Goal: Task Accomplishment & Management: Manage account settings

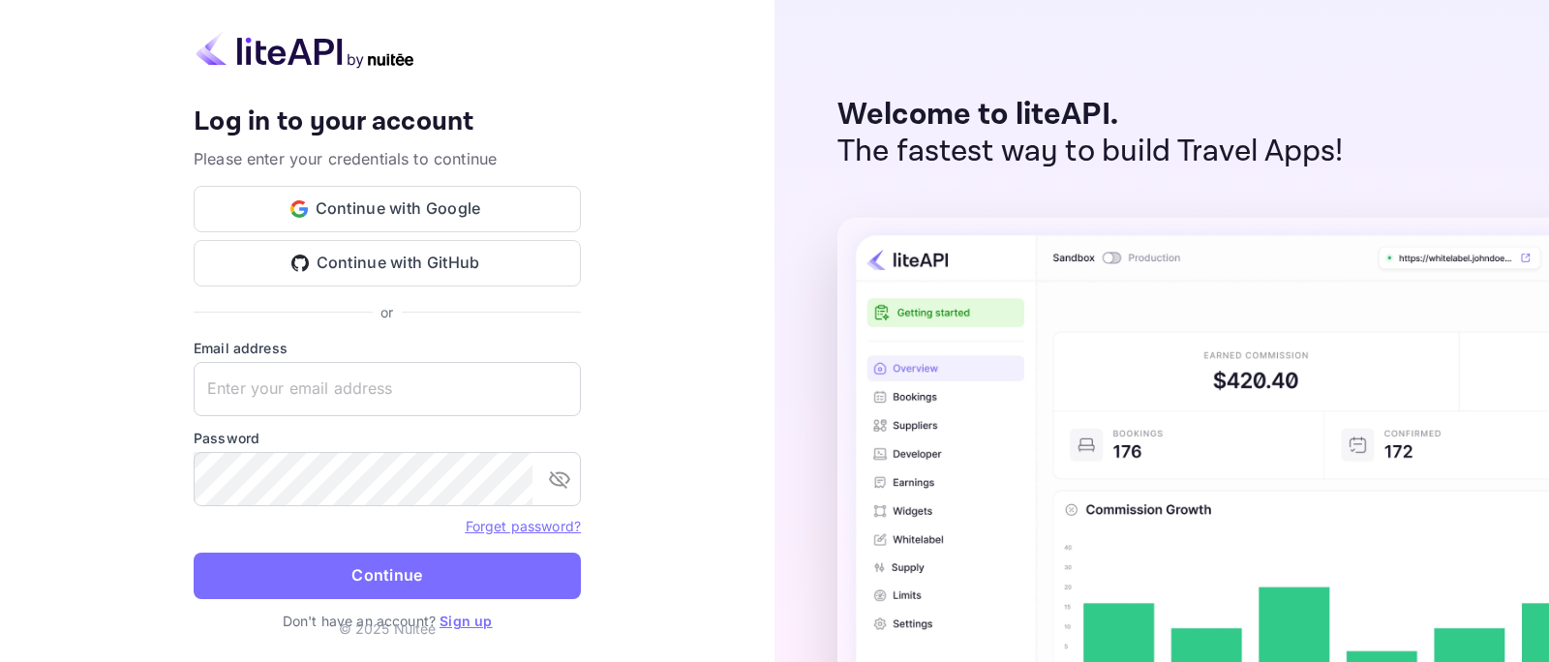
click at [397, 182] on div "Your account has been created successfully, a confirmation link has been sent t…" at bounding box center [387, 214] width 387 height 217
click at [400, 199] on button "Continue with Google" at bounding box center [387, 209] width 387 height 46
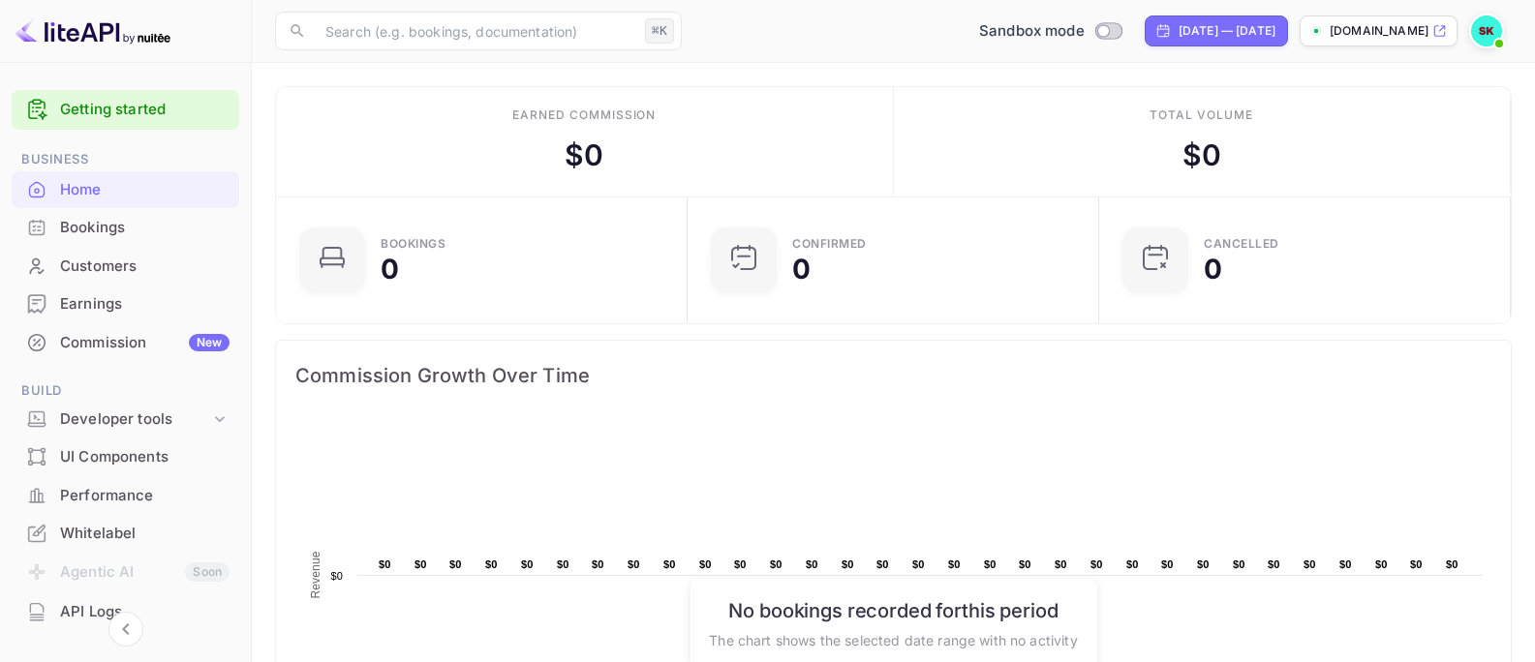
click at [100, 232] on div "Bookings" at bounding box center [144, 228] width 169 height 22
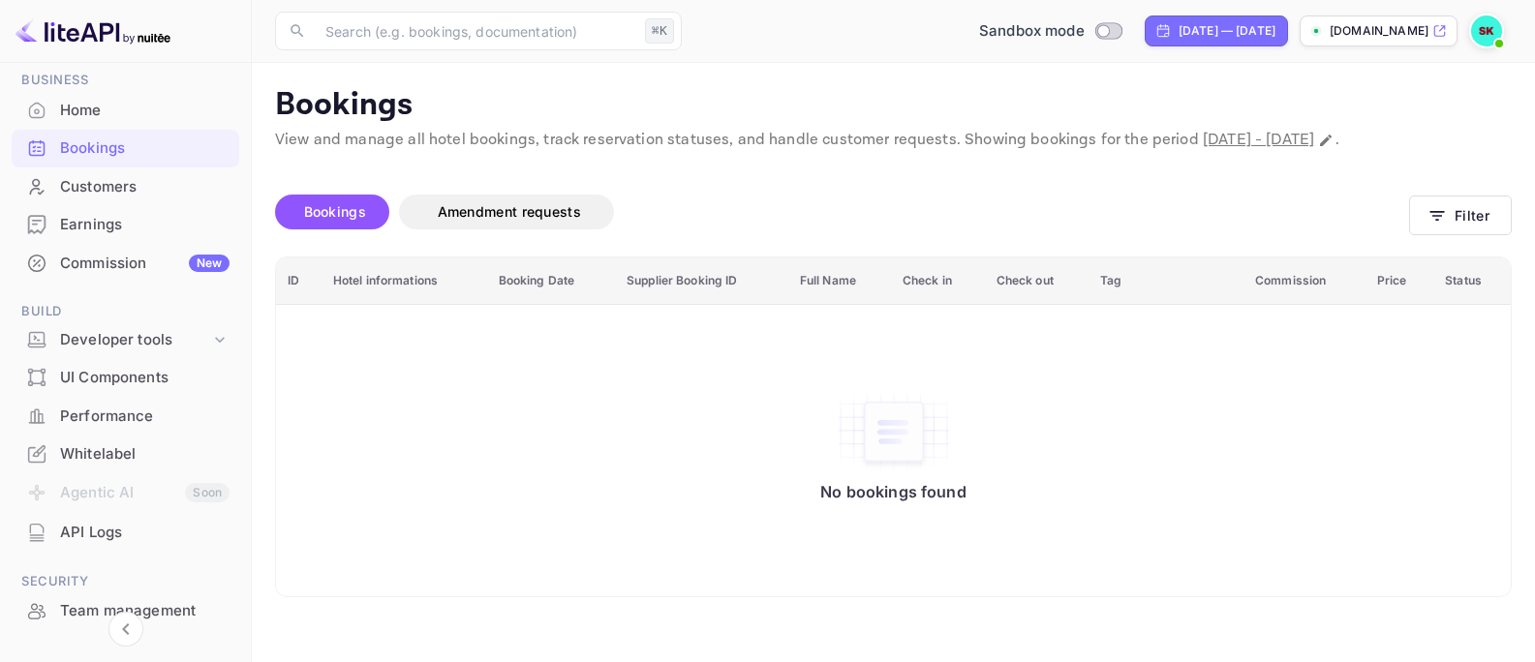
scroll to position [123, 0]
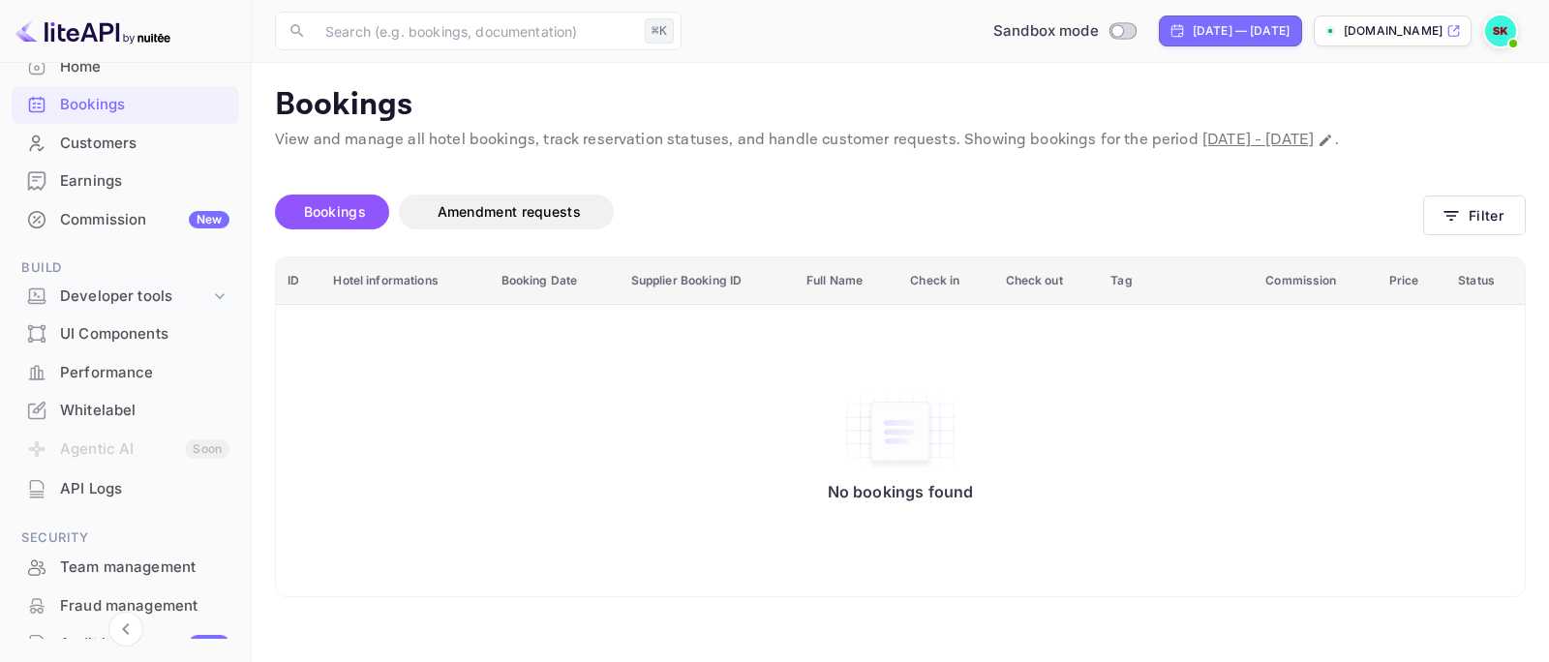
click at [135, 297] on div "Developer tools" at bounding box center [135, 297] width 150 height 22
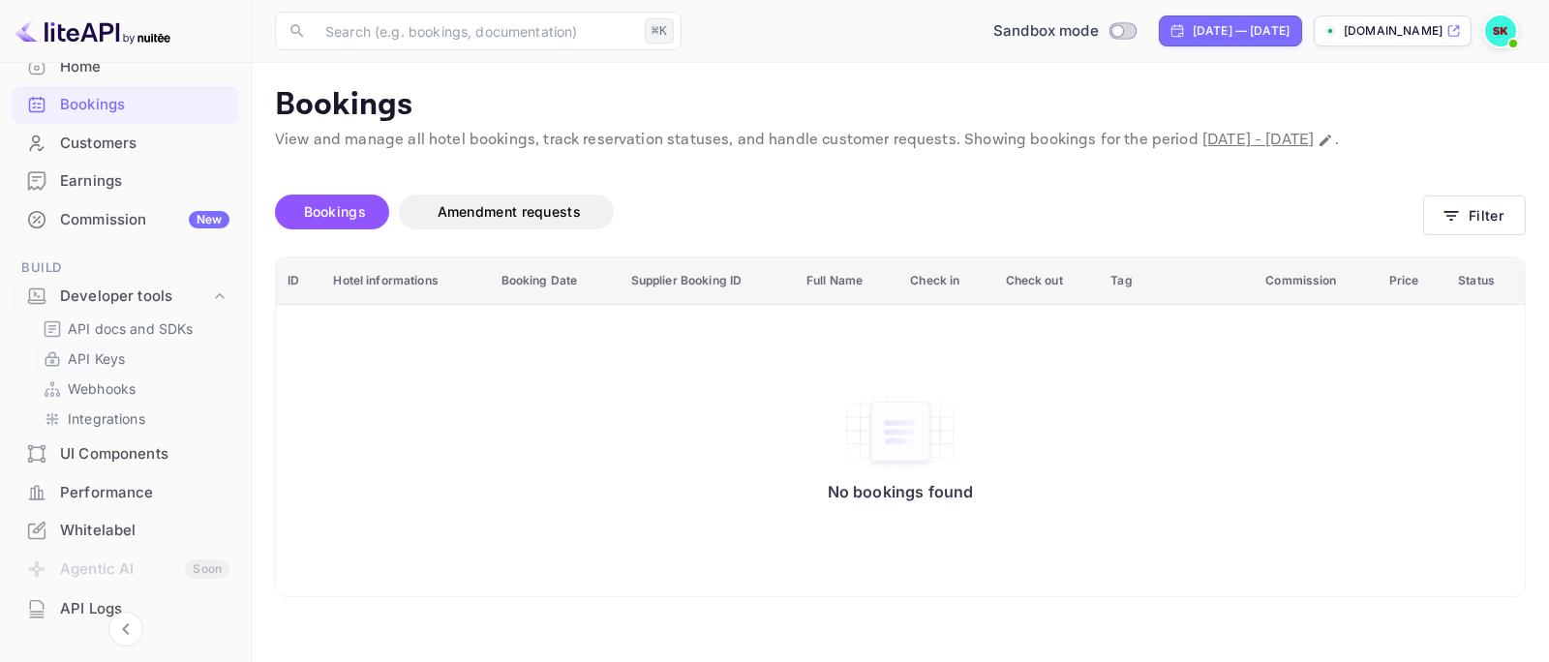
click at [117, 357] on p "API Keys" at bounding box center [96, 359] width 57 height 20
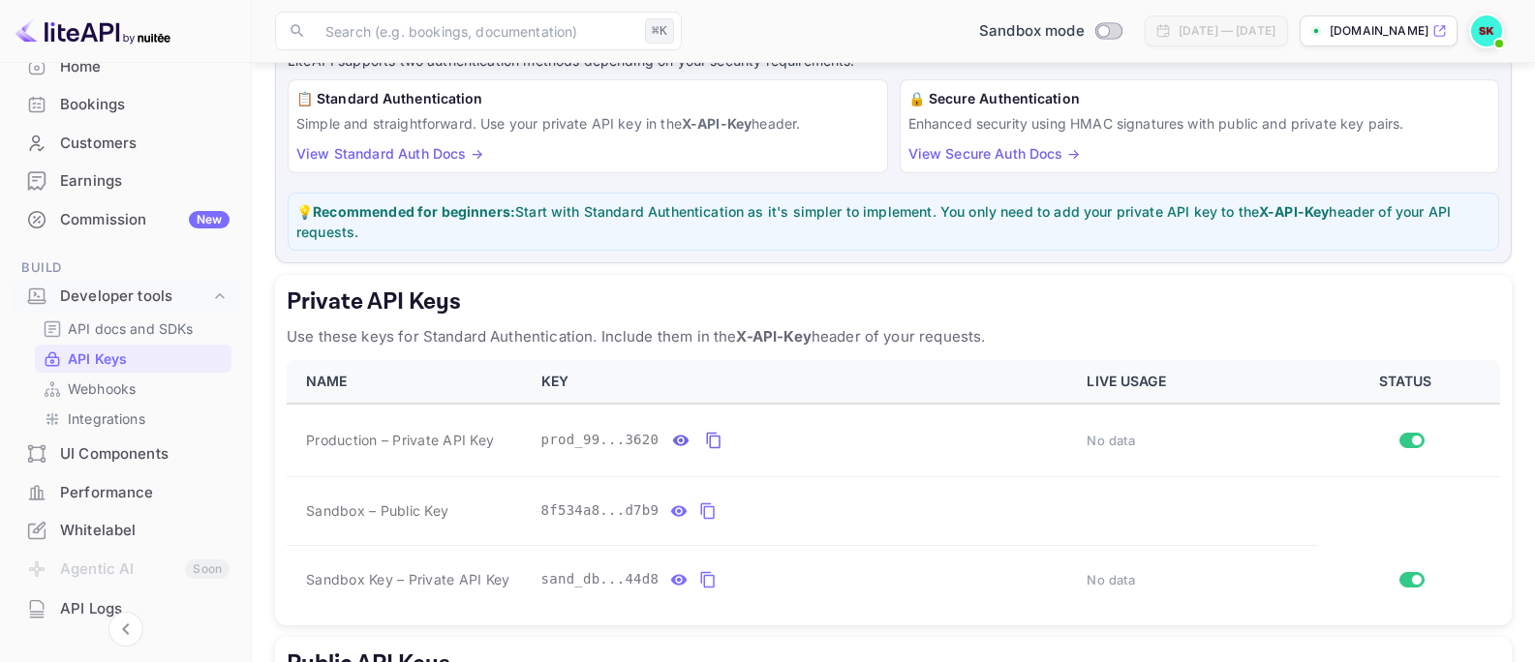
scroll to position [293, 0]
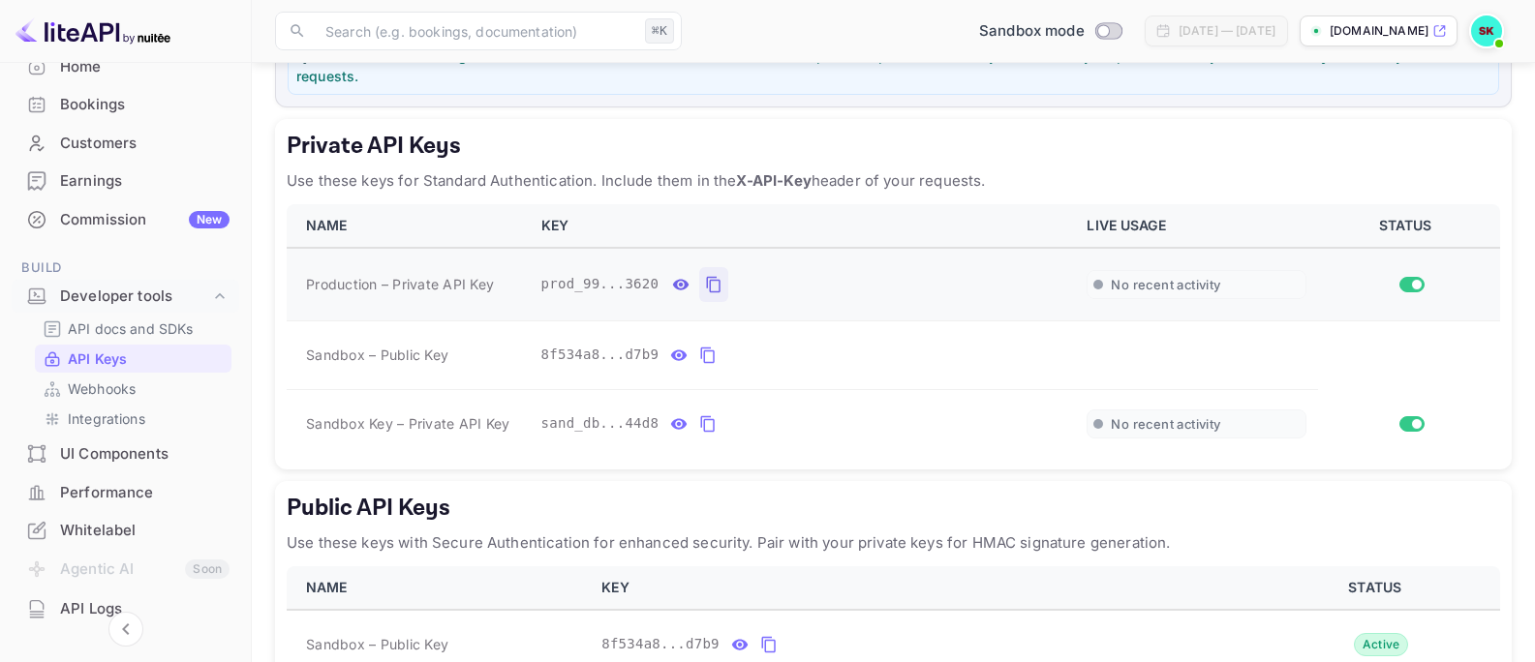
click at [713, 289] on icon "private api keys table" at bounding box center [713, 284] width 17 height 23
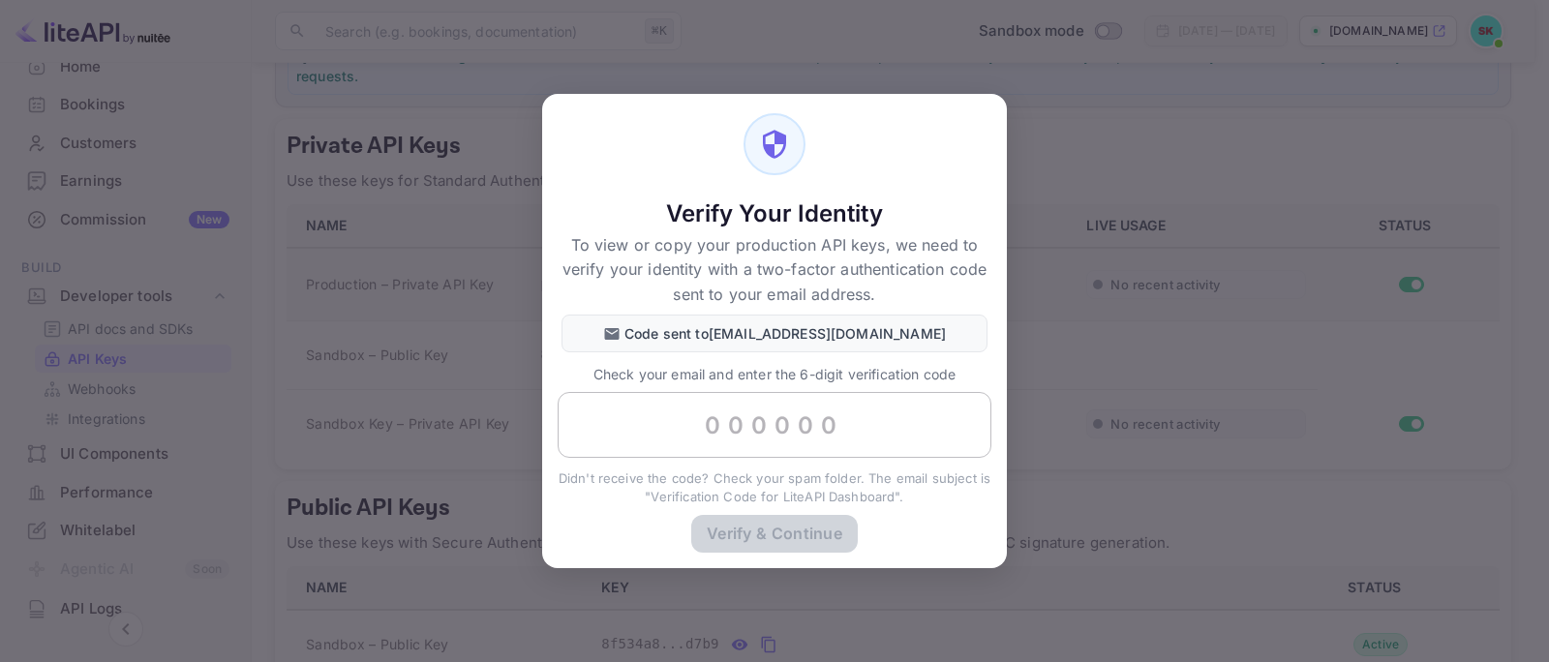
click at [793, 440] on input "text" at bounding box center [775, 425] width 434 height 66
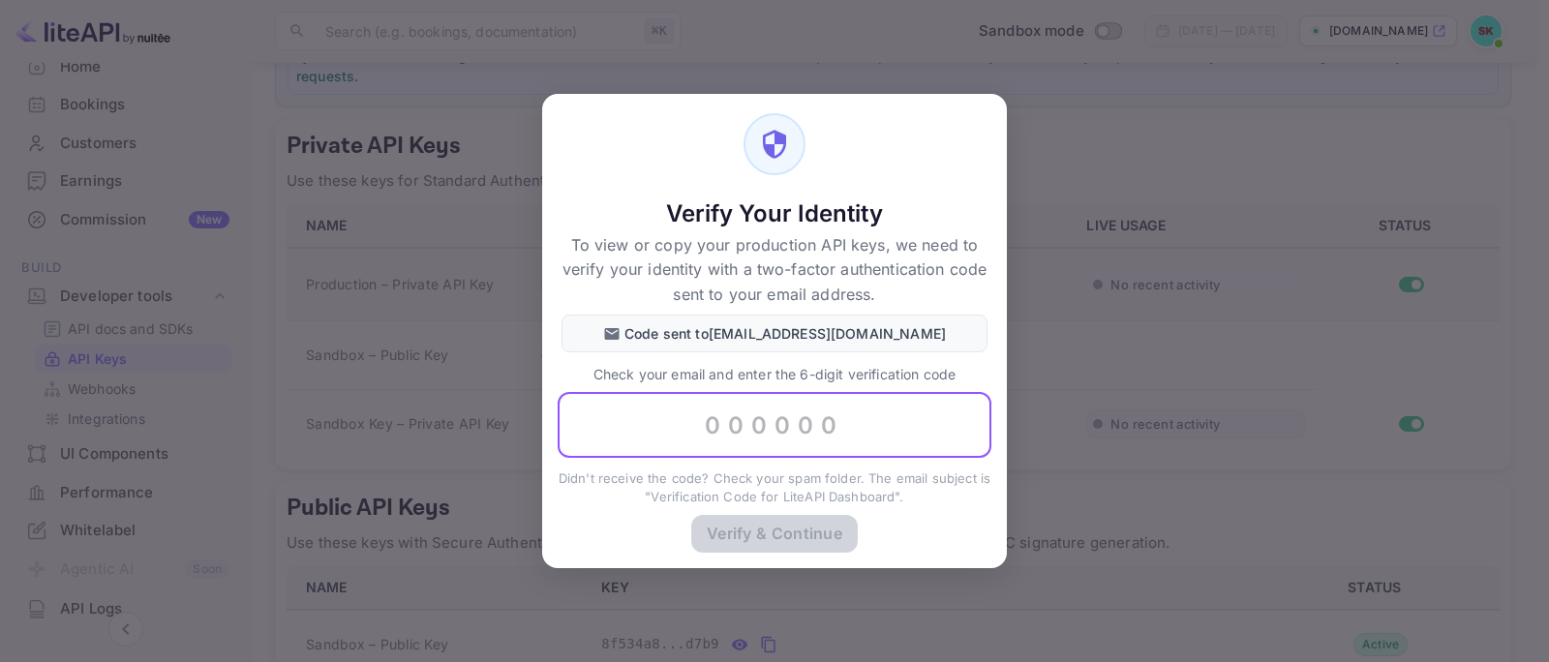
paste input "646065"
type input "646065"
click at [779, 519] on button "Verify & Continue" at bounding box center [774, 533] width 167 height 38
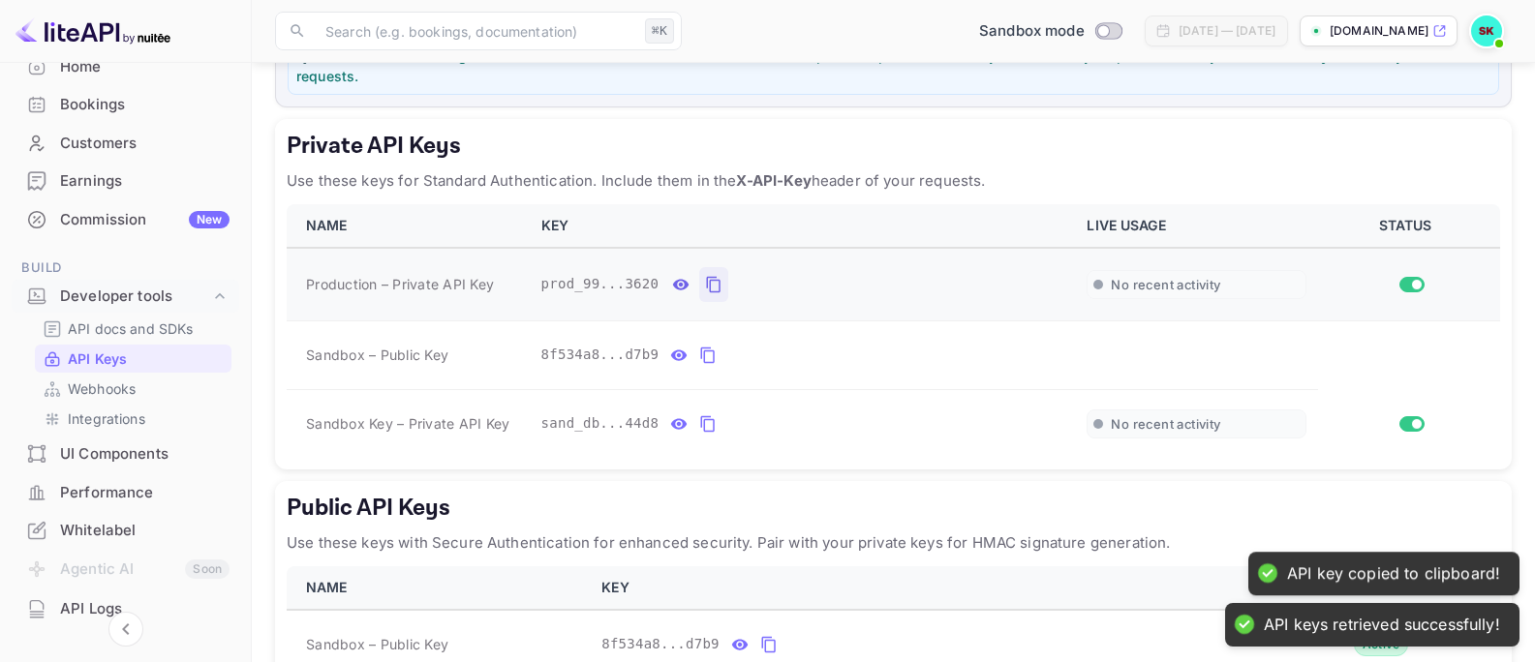
click at [703, 273] on button "private api keys table" at bounding box center [713, 284] width 29 height 35
